Goal: Task Accomplishment & Management: Check status

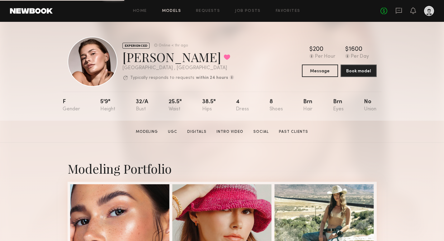
click at [174, 12] on link "Models" at bounding box center [171, 11] width 19 height 4
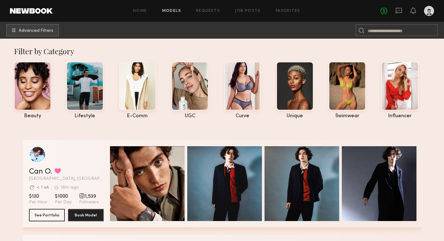
click at [174, 12] on link "Models" at bounding box center [171, 11] width 19 height 4
click at [395, 11] on icon at bounding box center [398, 10] width 7 height 7
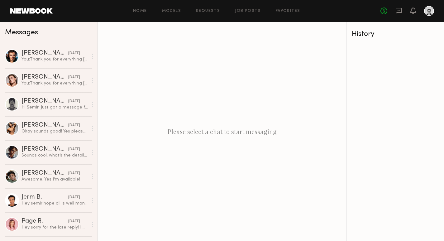
click at [377, 15] on div "Home Models Requests Job Posts Favorites Sign Out No fees up to $5,000" at bounding box center [243, 11] width 381 height 10
click at [389, 10] on div "No fees up to $5,000" at bounding box center [407, 11] width 54 height 10
click at [400, 12] on icon at bounding box center [398, 10] width 7 height 7
click at [396, 12] on icon at bounding box center [398, 11] width 6 height 6
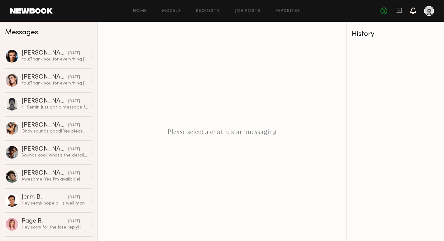
click at [414, 11] on icon at bounding box center [412, 10] width 5 height 4
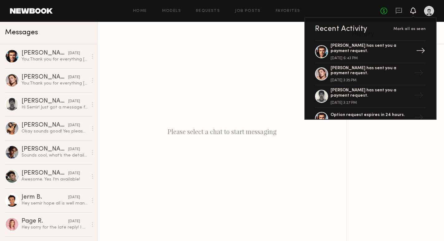
click at [390, 50] on div "[PERSON_NAME] has sent you a payment request." at bounding box center [370, 48] width 81 height 11
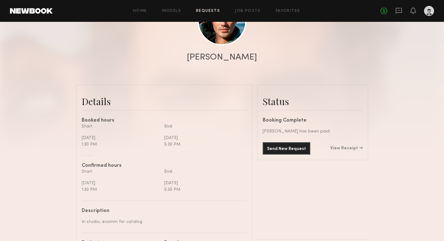
scroll to position [94, 0]
click at [347, 149] on link "View Receipt" at bounding box center [346, 147] width 32 height 4
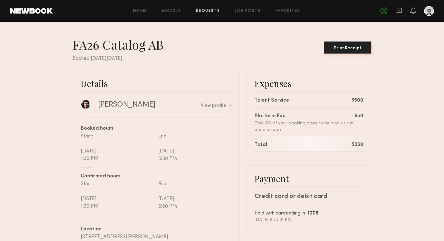
click at [352, 46] on div "Print Receipt" at bounding box center [347, 48] width 43 height 4
click at [347, 46] on div "Print Receipt" at bounding box center [347, 48] width 43 height 4
click at [412, 9] on icon at bounding box center [412, 10] width 5 height 4
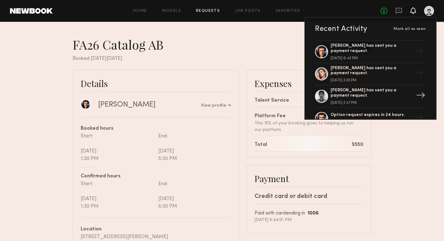
click at [412, 94] on link "[PERSON_NAME] has sent you a payment request. [DATE] 3:27 PM →" at bounding box center [370, 96] width 111 height 22
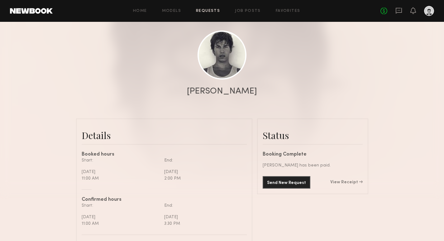
scroll to position [60, 0]
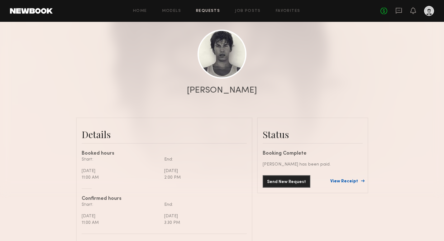
click at [346, 182] on link "View Receipt" at bounding box center [346, 181] width 32 height 4
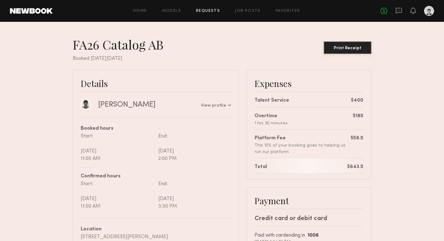
click at [341, 47] on div "Print Receipt" at bounding box center [347, 48] width 43 height 4
click at [412, 9] on icon at bounding box center [412, 10] width 5 height 4
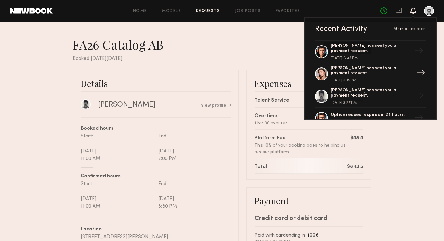
click at [399, 73] on div "[PERSON_NAME] has sent you a payment request." at bounding box center [370, 71] width 81 height 11
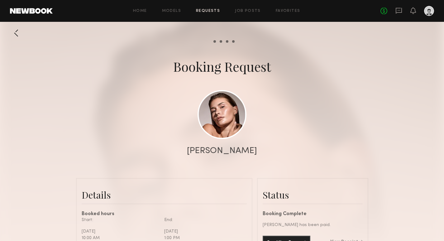
scroll to position [40, 0]
